Goal: Task Accomplishment & Management: Complete application form

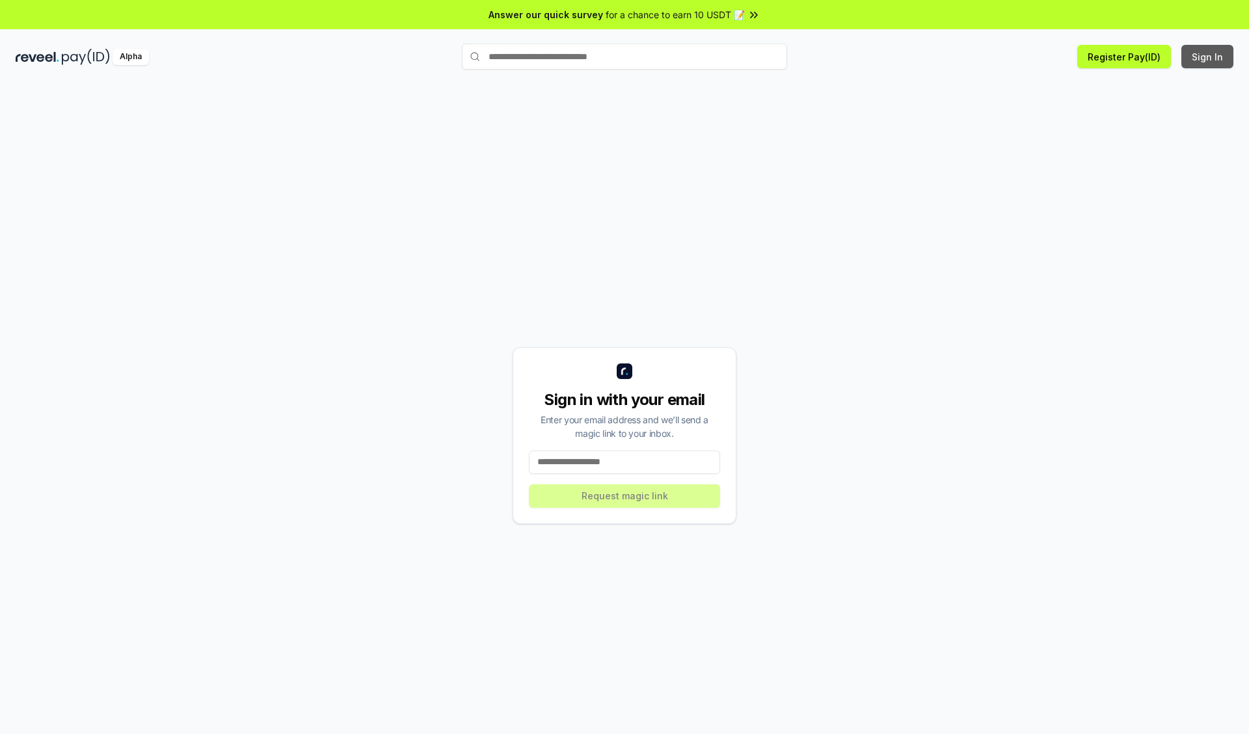
click at [1208, 57] on button "Sign In" at bounding box center [1207, 56] width 52 height 23
type input "**********"
click at [624, 496] on button "Request magic link" at bounding box center [624, 496] width 191 height 23
